Goal: Check status: Check status

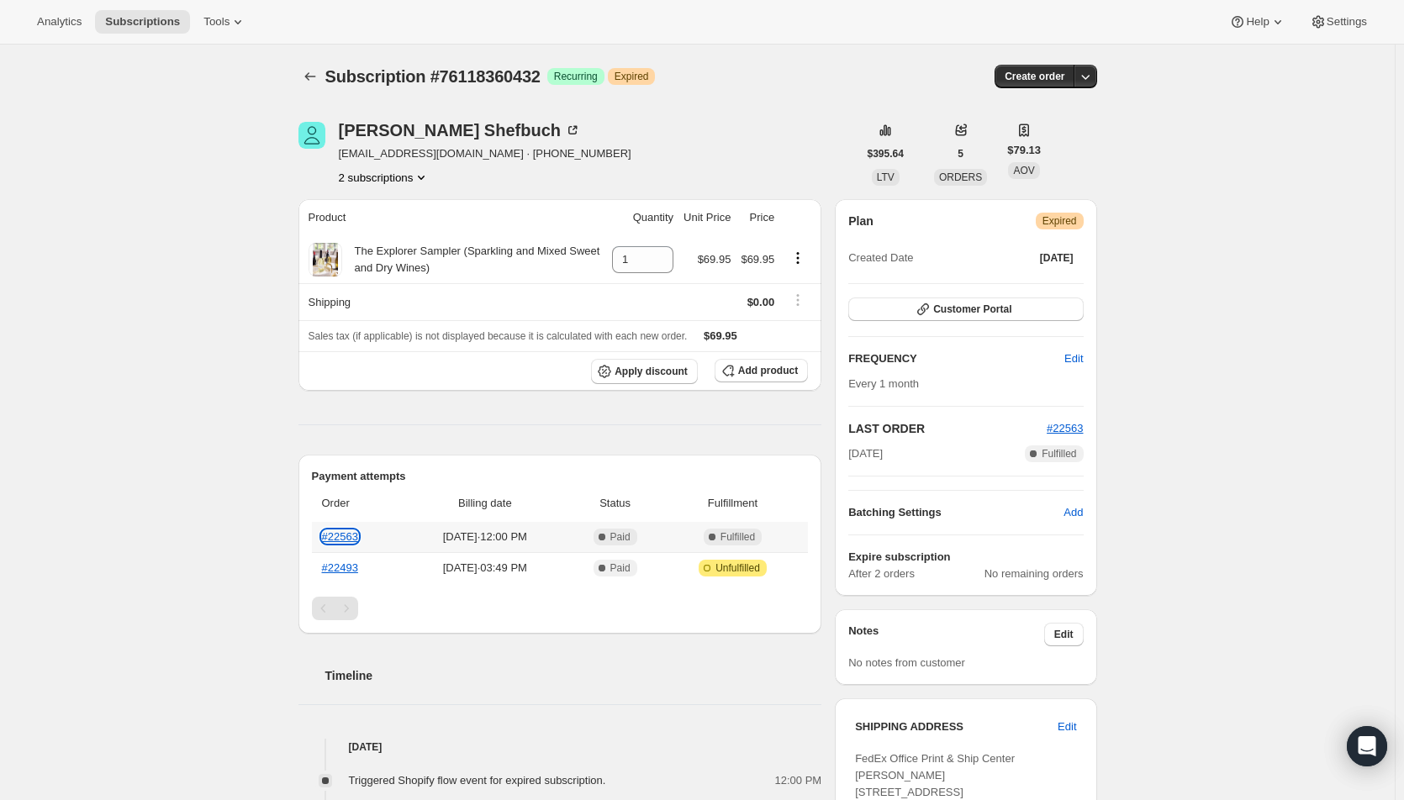
click at [342, 535] on link "#22563" at bounding box center [340, 537] width 36 height 13
click at [339, 532] on link "#25972" at bounding box center [340, 537] width 36 height 13
